Goal: Task Accomplishment & Management: Use online tool/utility

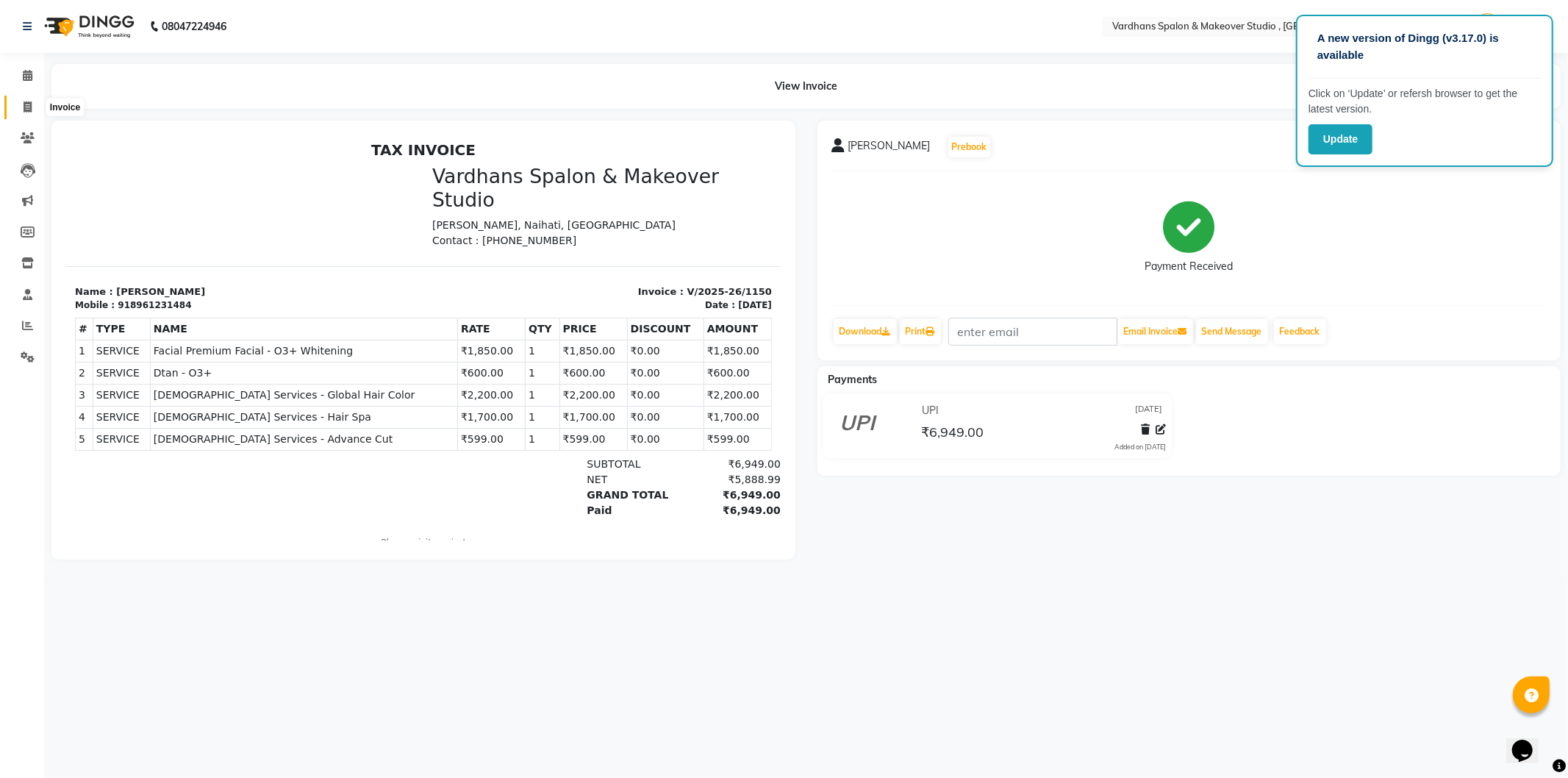
click at [25, 113] on span at bounding box center [27, 108] width 26 height 17
select select "service"
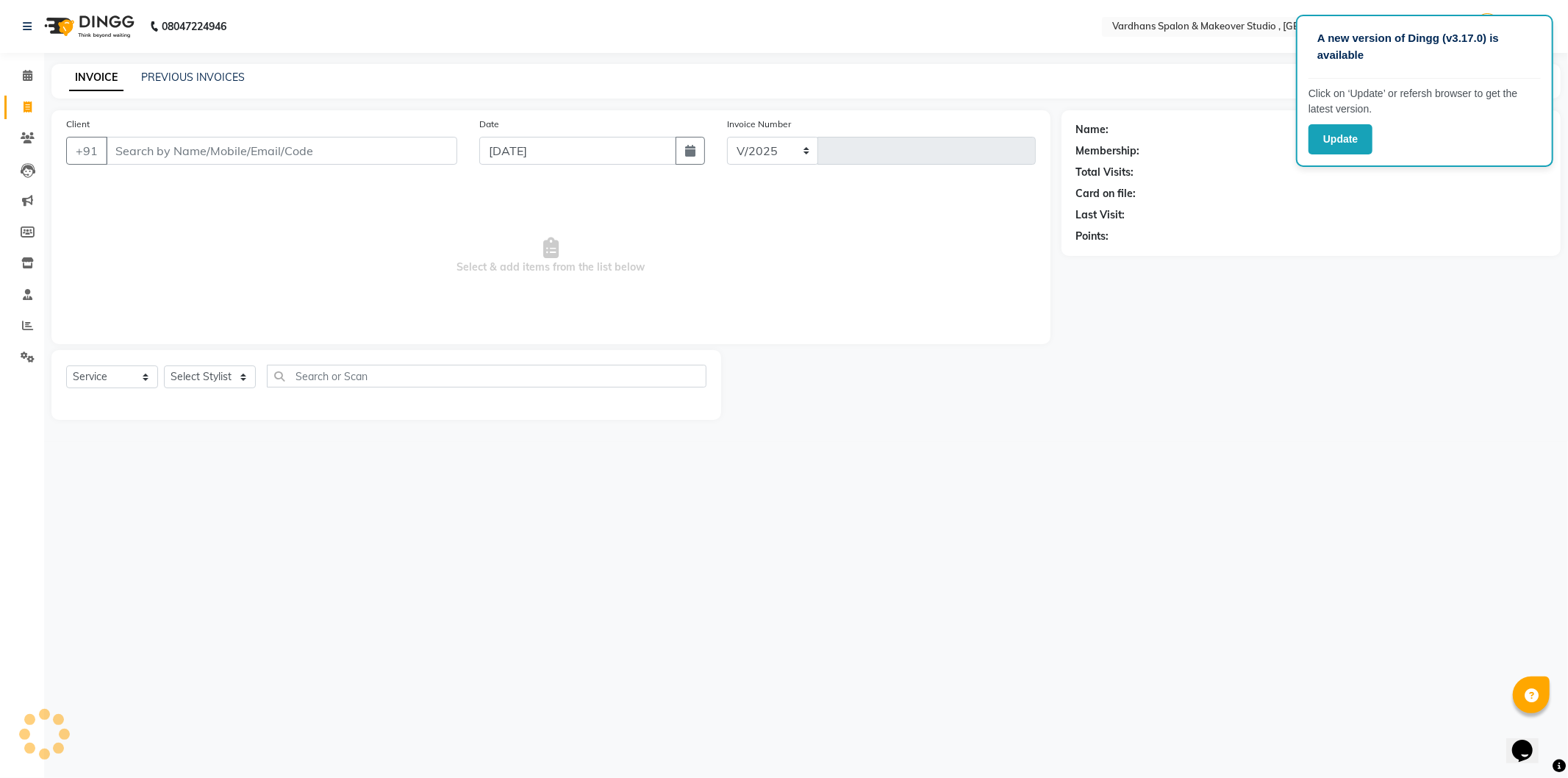
select select "6997"
type input "1151"
click at [200, 368] on select "Select Stylist" at bounding box center [210, 376] width 92 height 23
select select "57431"
click at [164, 366] on select "Select Stylist [PERSON_NAME] [PERSON_NAME] [PERSON_NAME] PIYA [PERSON_NAME] [PE…" at bounding box center [211, 376] width 93 height 23
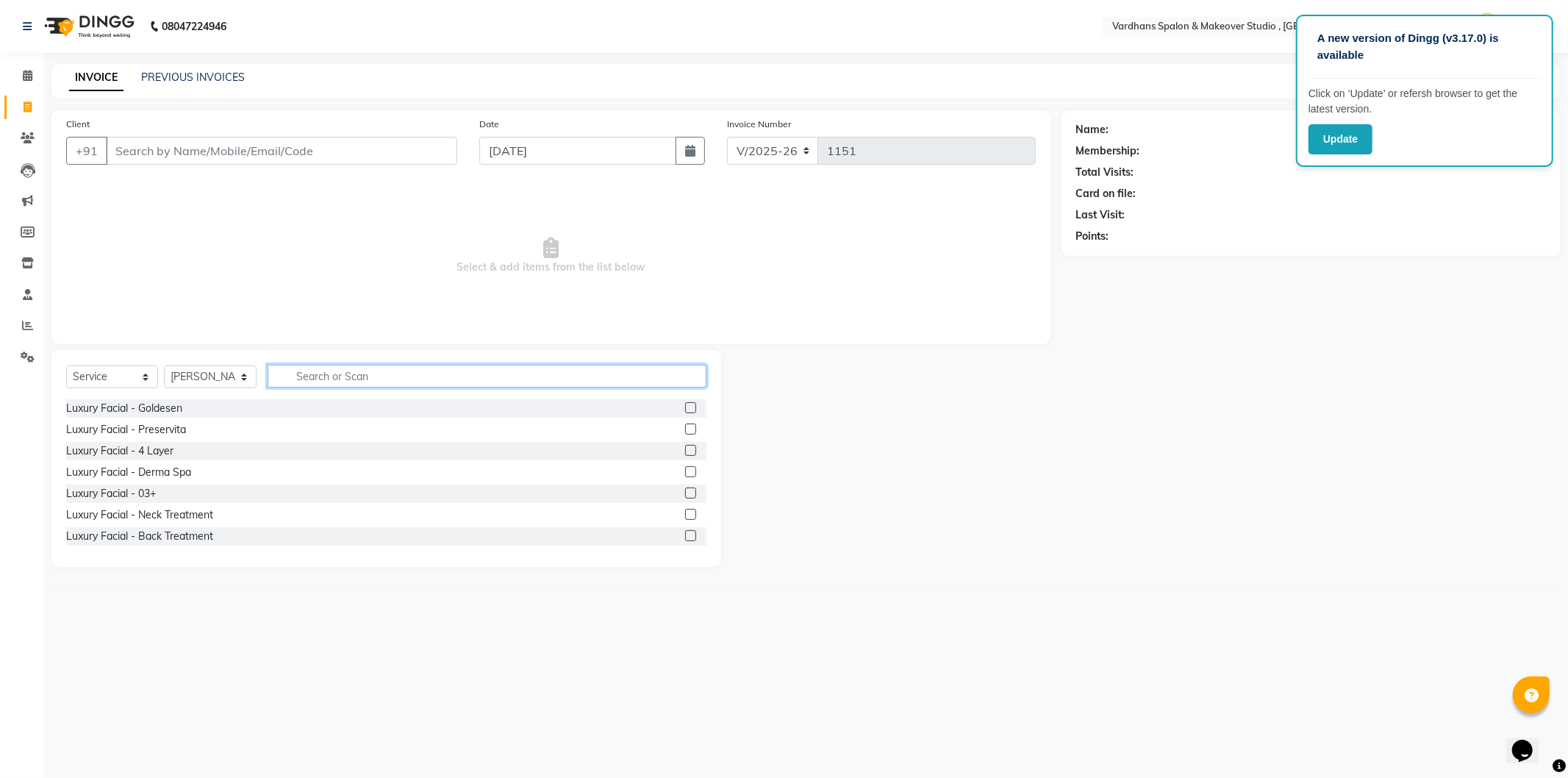
click at [345, 376] on input "text" at bounding box center [486, 376] width 438 height 23
type input "UND"
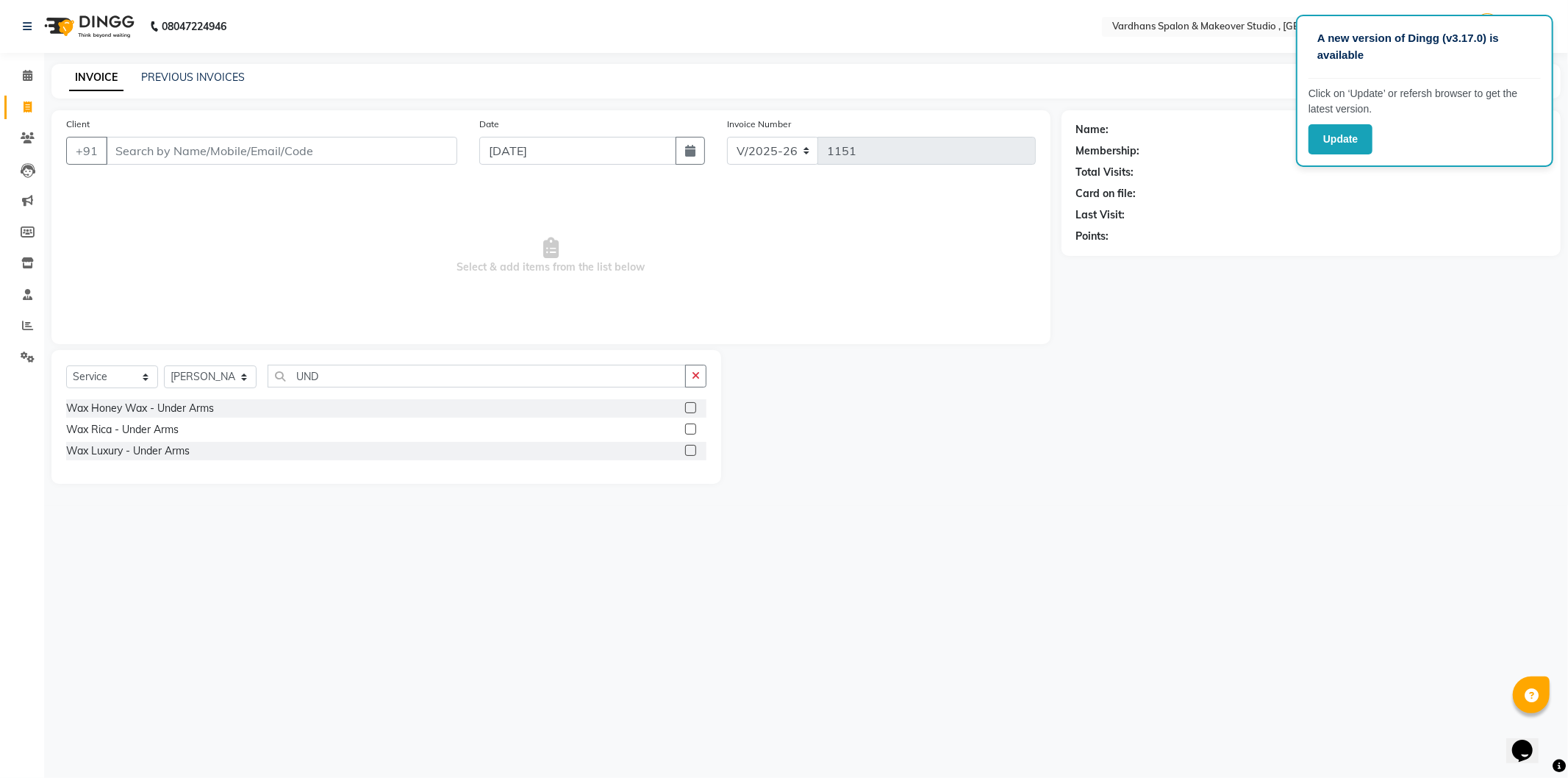
click at [691, 409] on label at bounding box center [690, 407] width 11 height 11
click at [691, 409] on input "checkbox" at bounding box center [689, 408] width 10 height 10
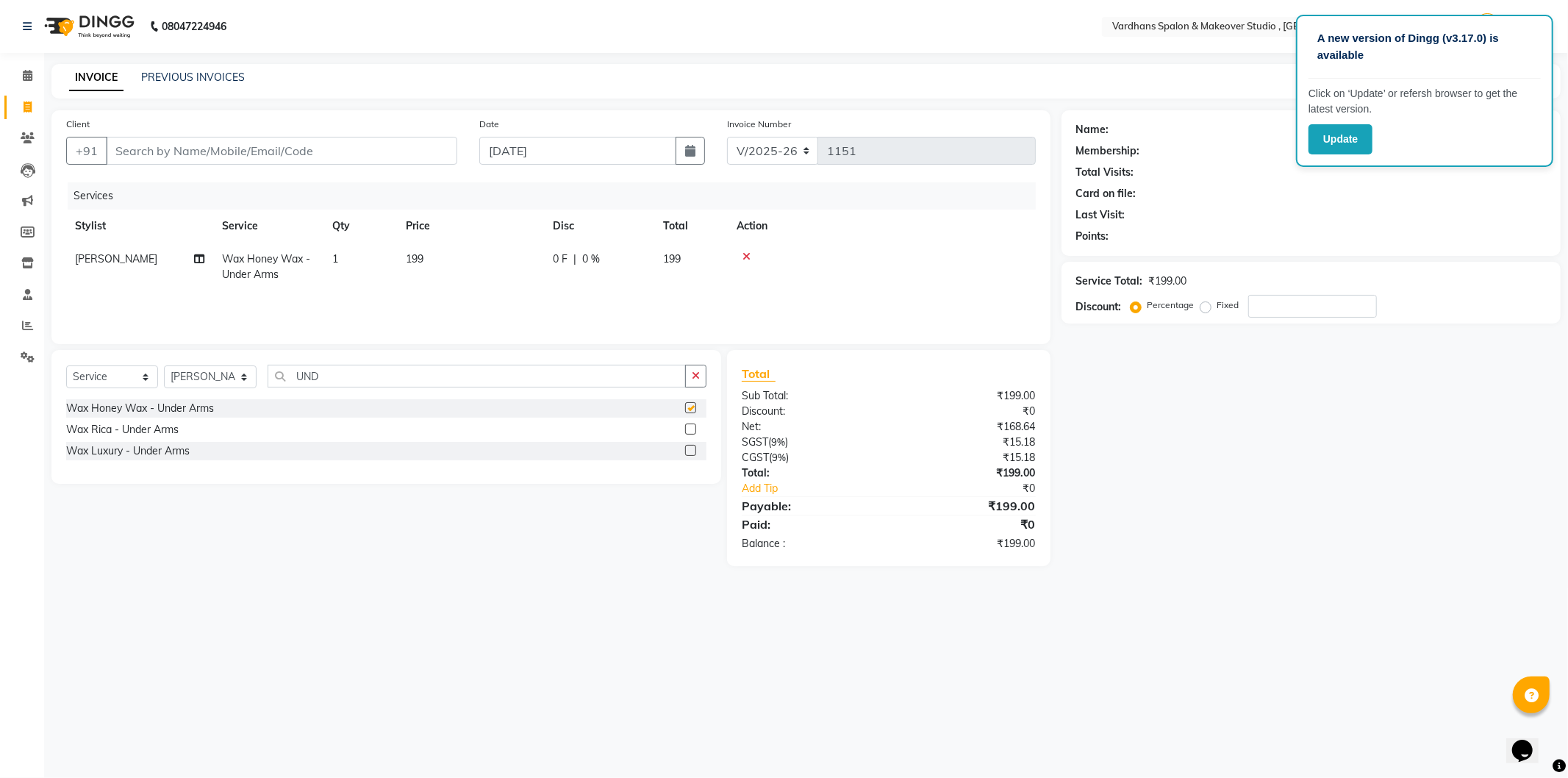
checkbox input "false"
click at [259, 153] on input "Client" at bounding box center [281, 151] width 351 height 28
type input "7"
type input "0"
type input "7003467550"
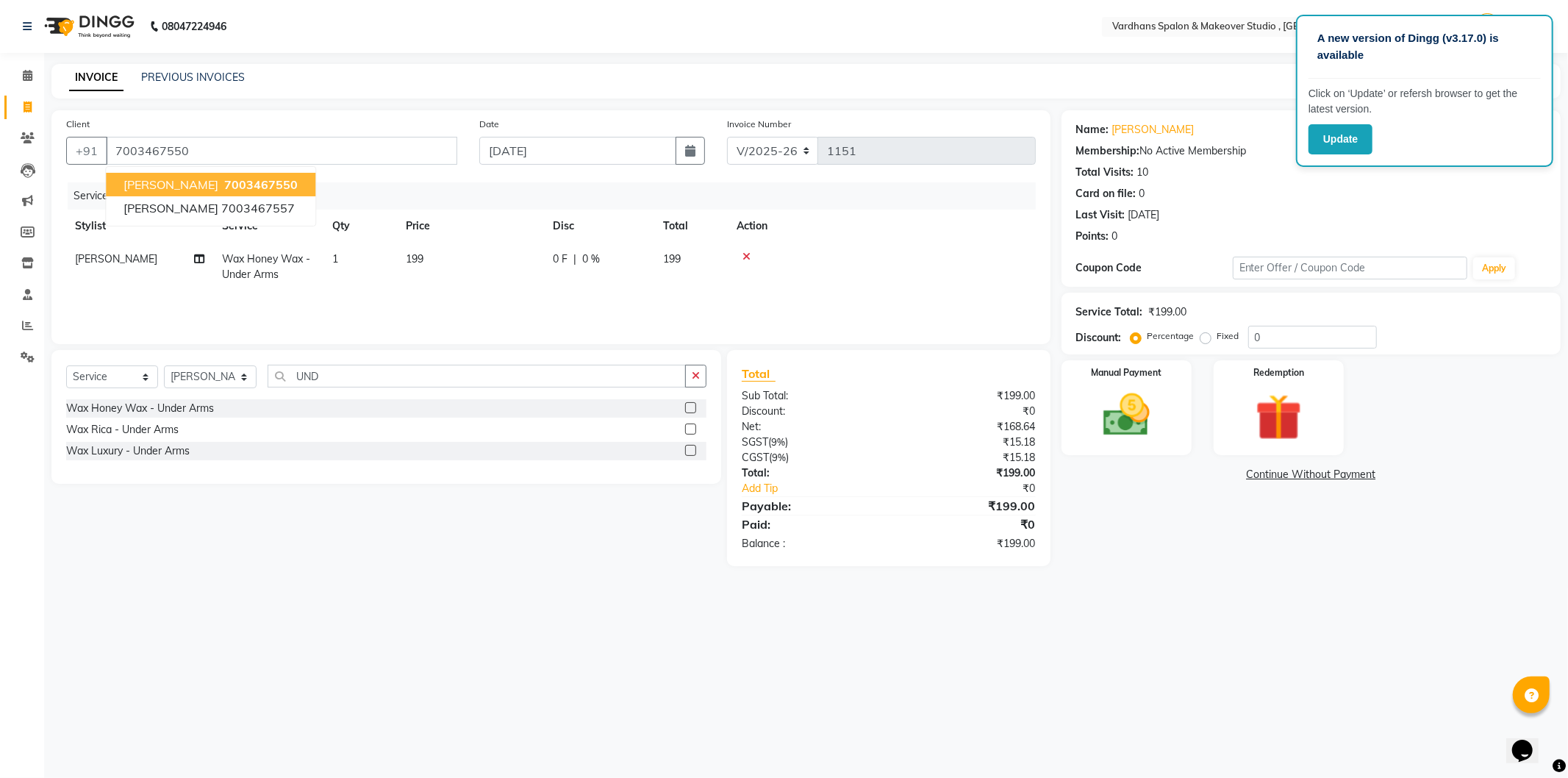
click at [248, 183] on span "7003467550" at bounding box center [261, 185] width 74 height 15
click at [1129, 430] on img at bounding box center [1127, 416] width 79 height 56
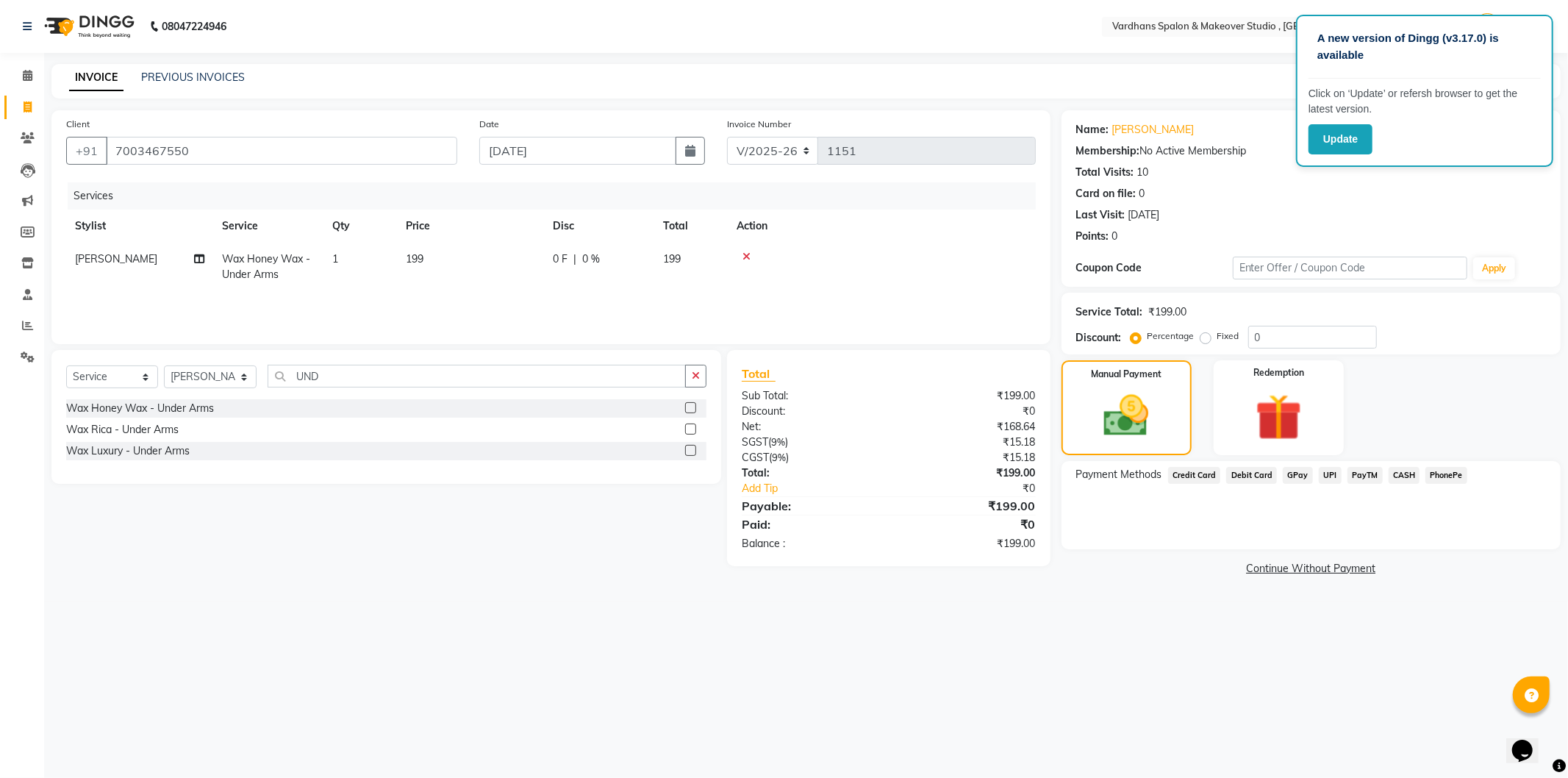
click at [1407, 477] on span "CASH" at bounding box center [1404, 475] width 32 height 17
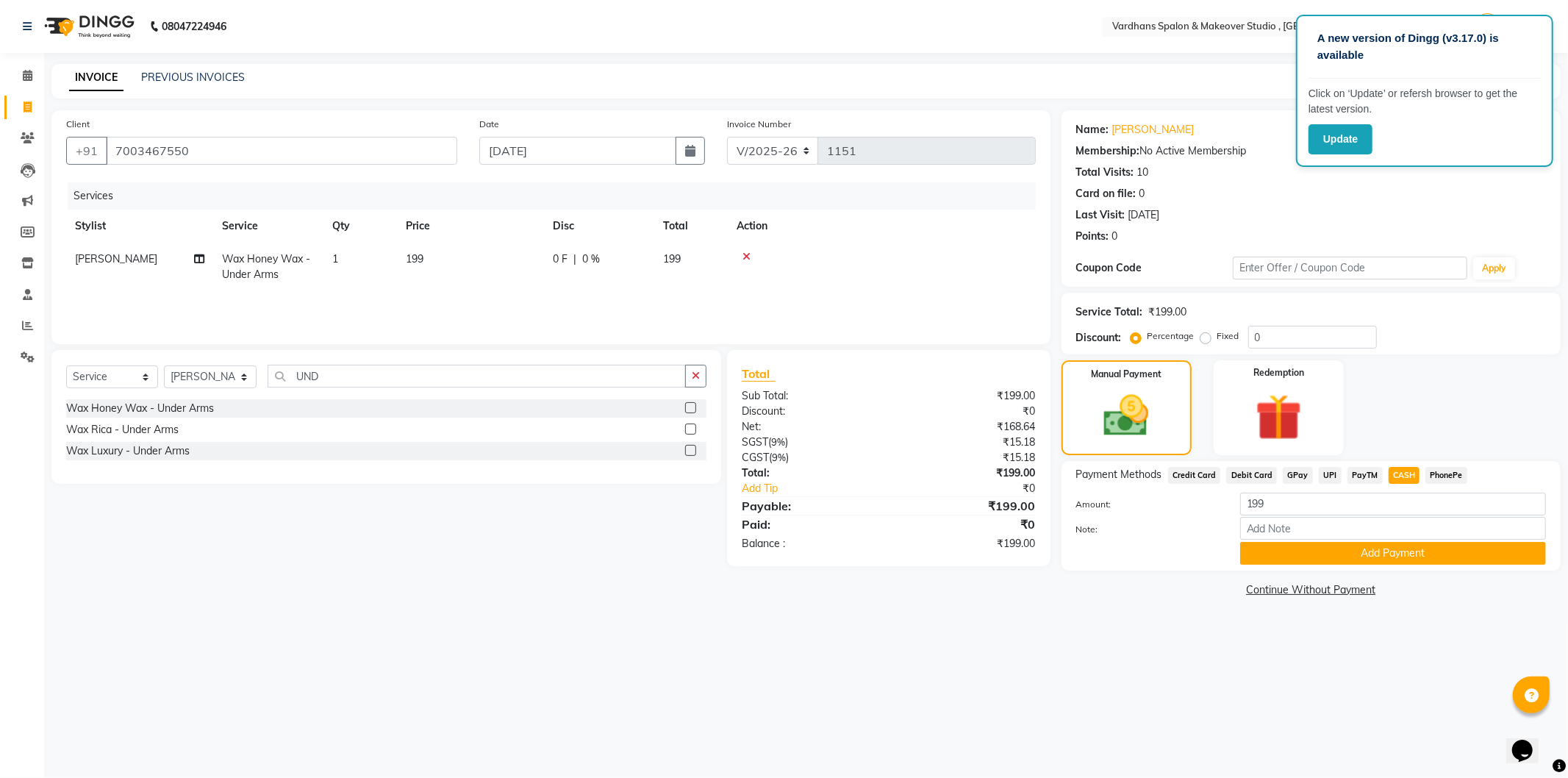
click at [1368, 565] on div "Payment Methods Credit Card Debit Card GPay UPI PayTM CASH PhonePe Amount: 199 …" at bounding box center [1312, 516] width 499 height 110
click at [1369, 552] on button "Add Payment" at bounding box center [1393, 553] width 306 height 23
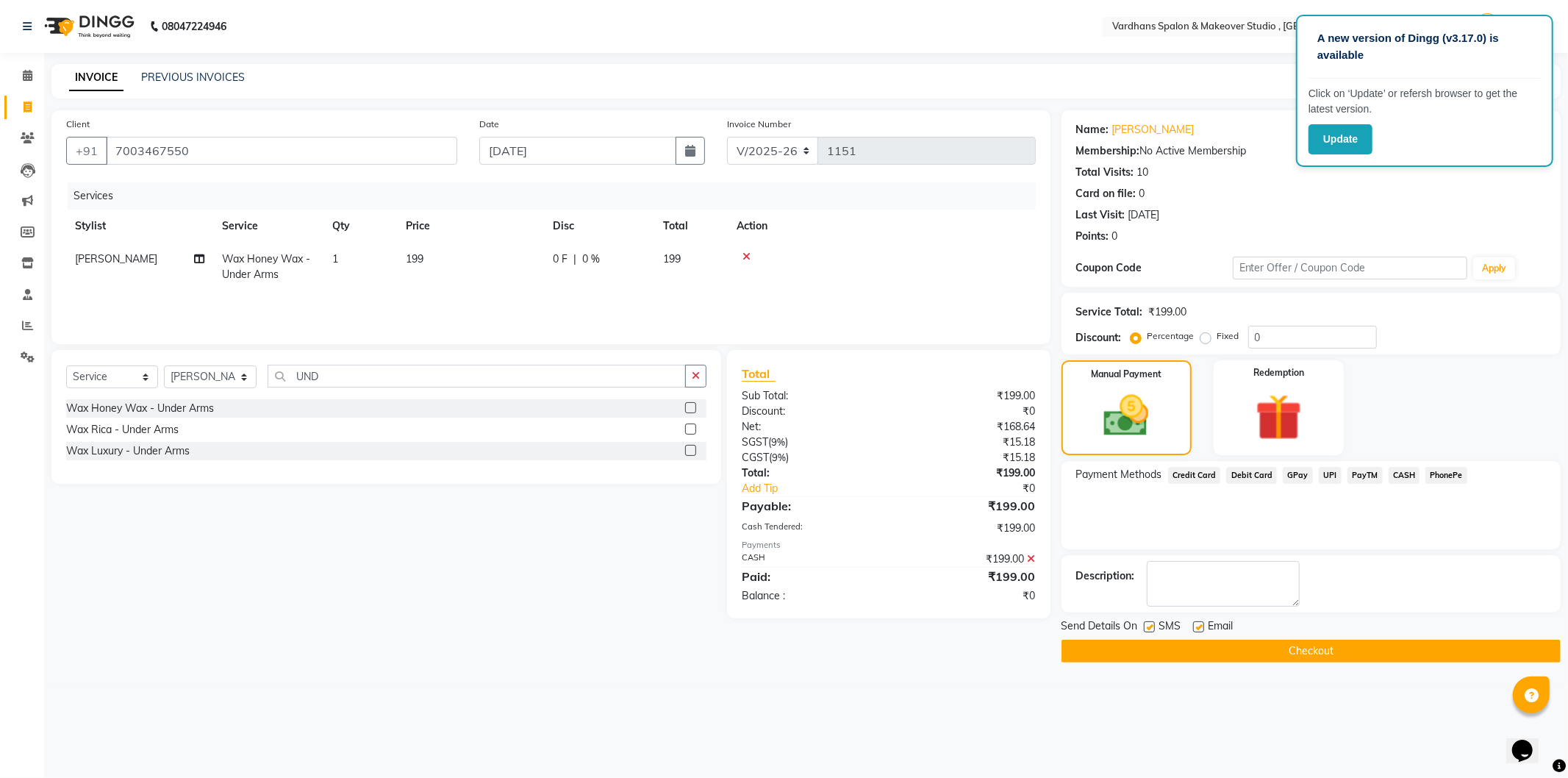
click at [1363, 657] on button "Checkout" at bounding box center [1312, 651] width 499 height 23
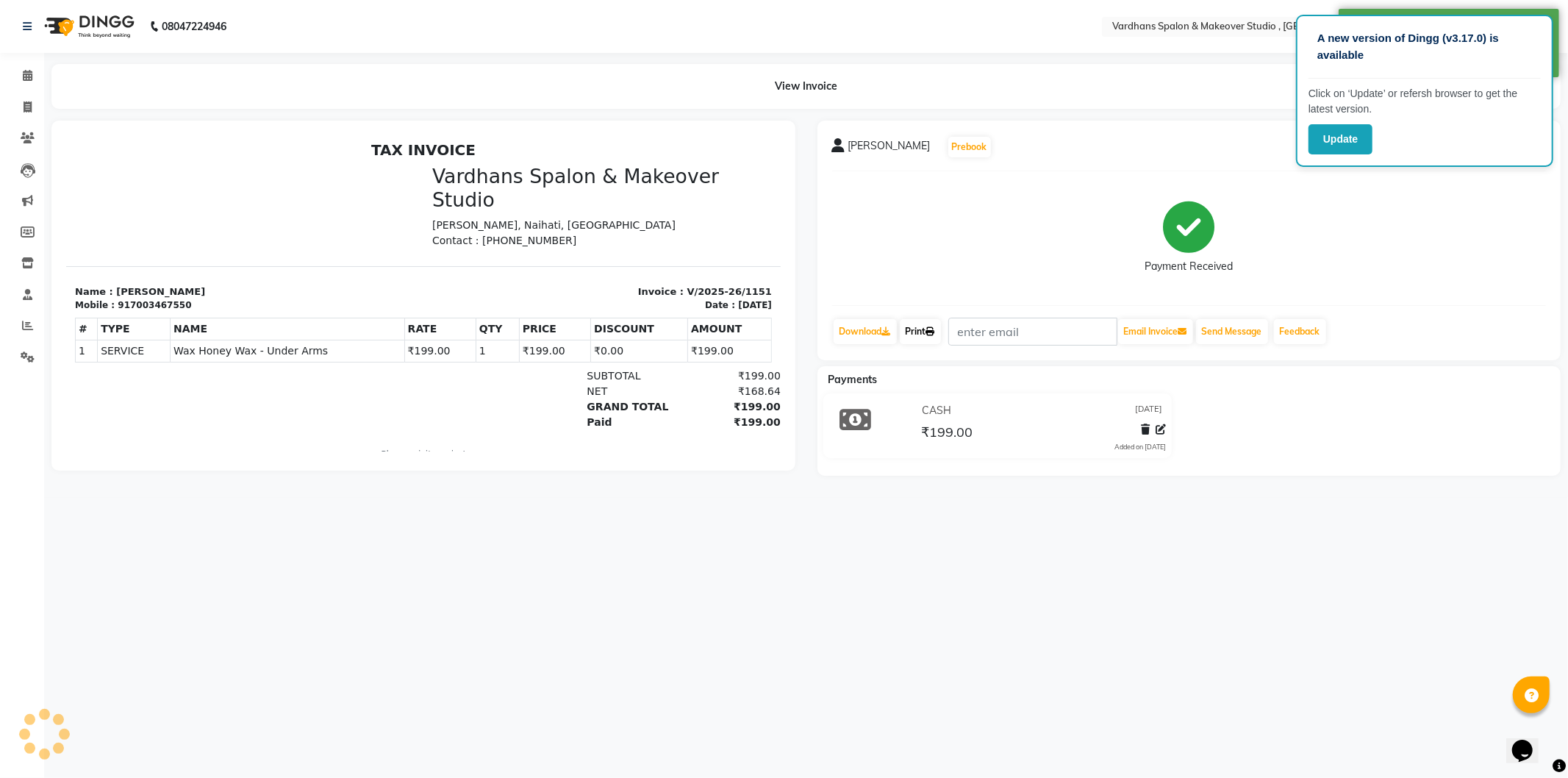
click at [929, 334] on link "Print" at bounding box center [921, 332] width 41 height 25
